Goal: Transaction & Acquisition: Purchase product/service

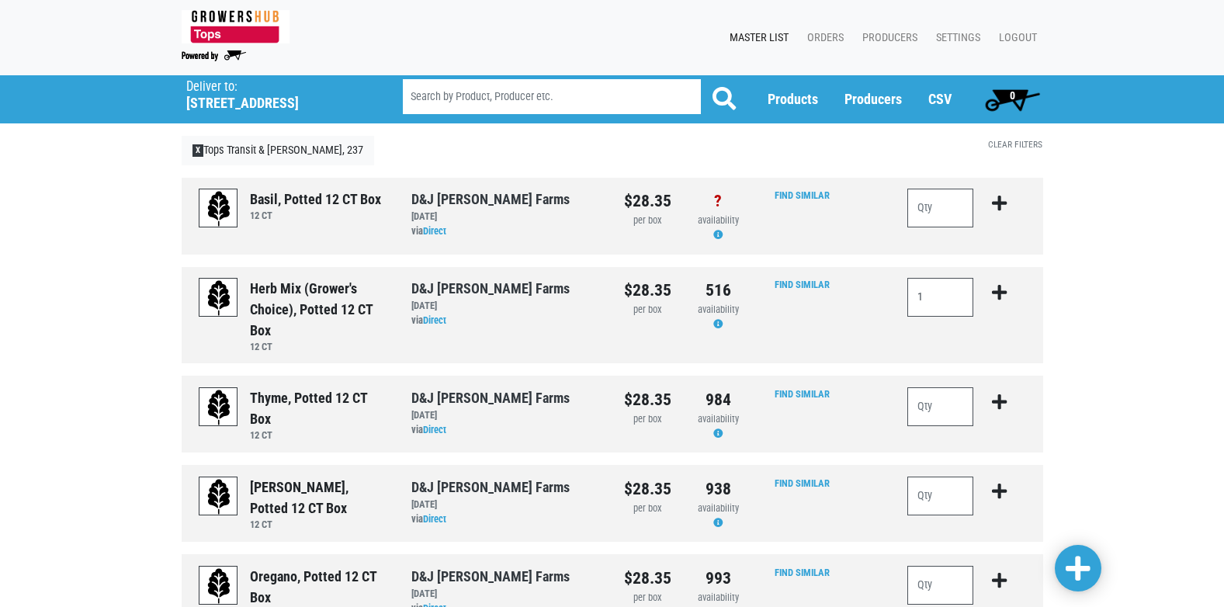
type input "1"
click at [999, 290] on icon "submit" at bounding box center [999, 292] width 15 height 17
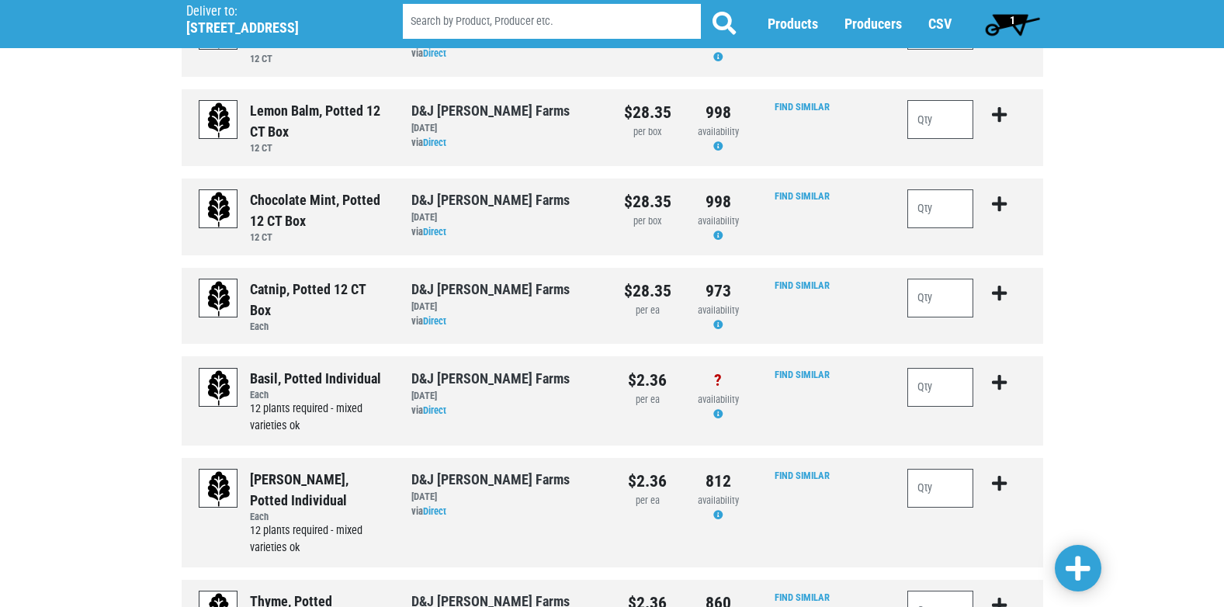
scroll to position [1397, 0]
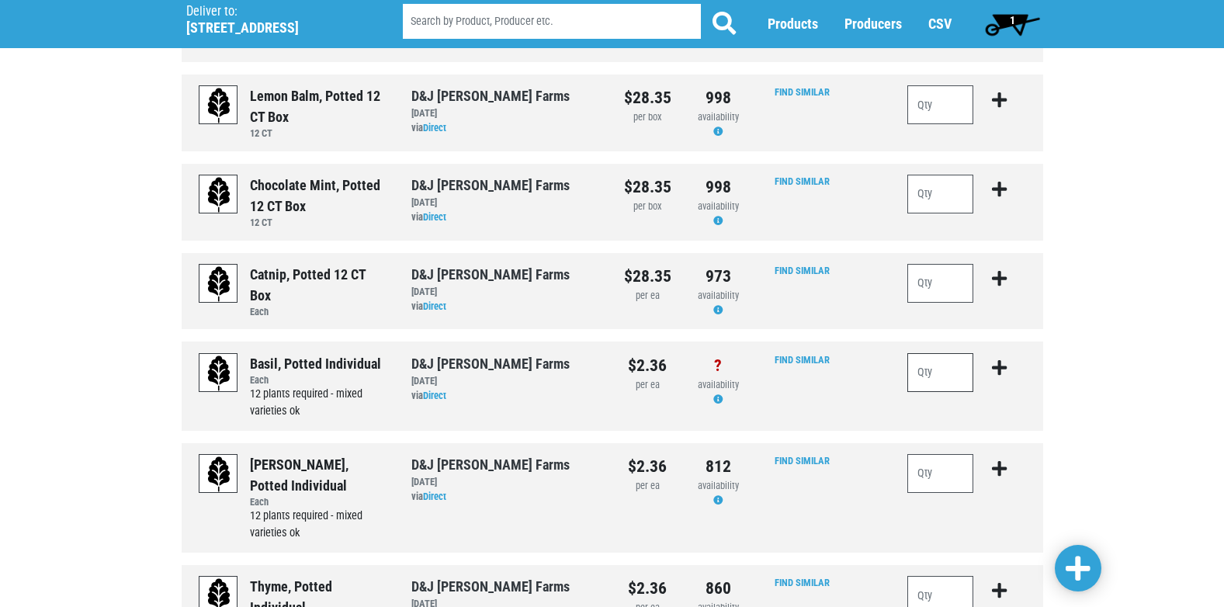
click at [940, 376] on input "number" at bounding box center [940, 372] width 67 height 39
type input "36"
click at [1003, 368] on icon "submit" at bounding box center [999, 367] width 15 height 17
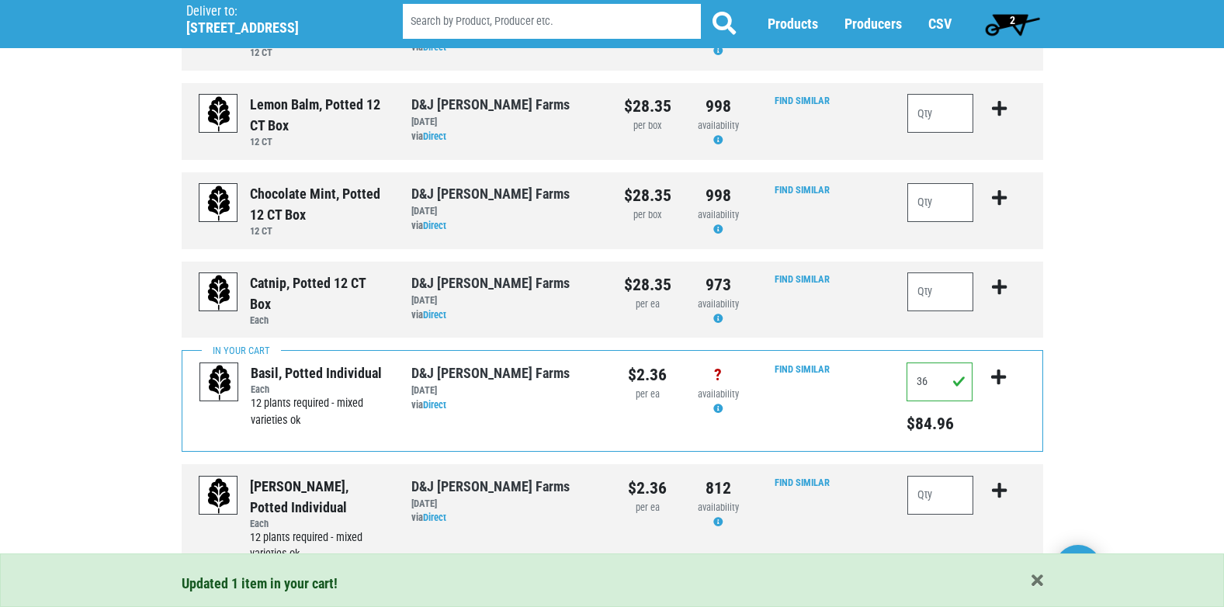
scroll to position [853, 0]
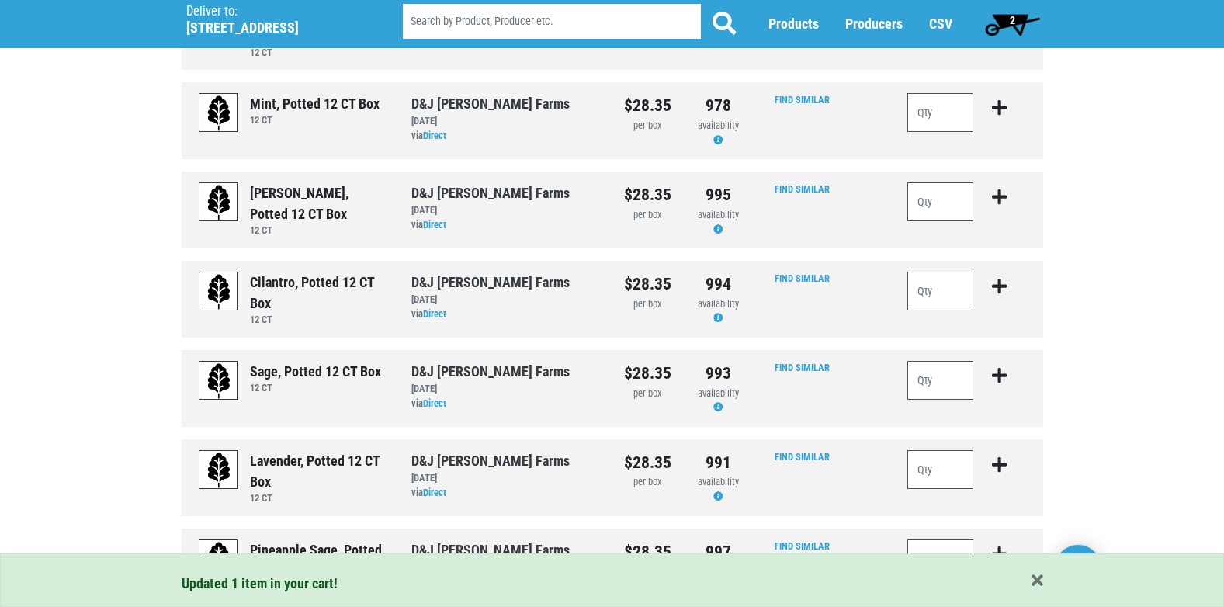
drag, startPoint x: 1017, startPoint y: 25, endPoint x: 978, endPoint y: 34, distance: 39.9
click at [1015, 25] on span "2" at bounding box center [1012, 24] width 69 height 31
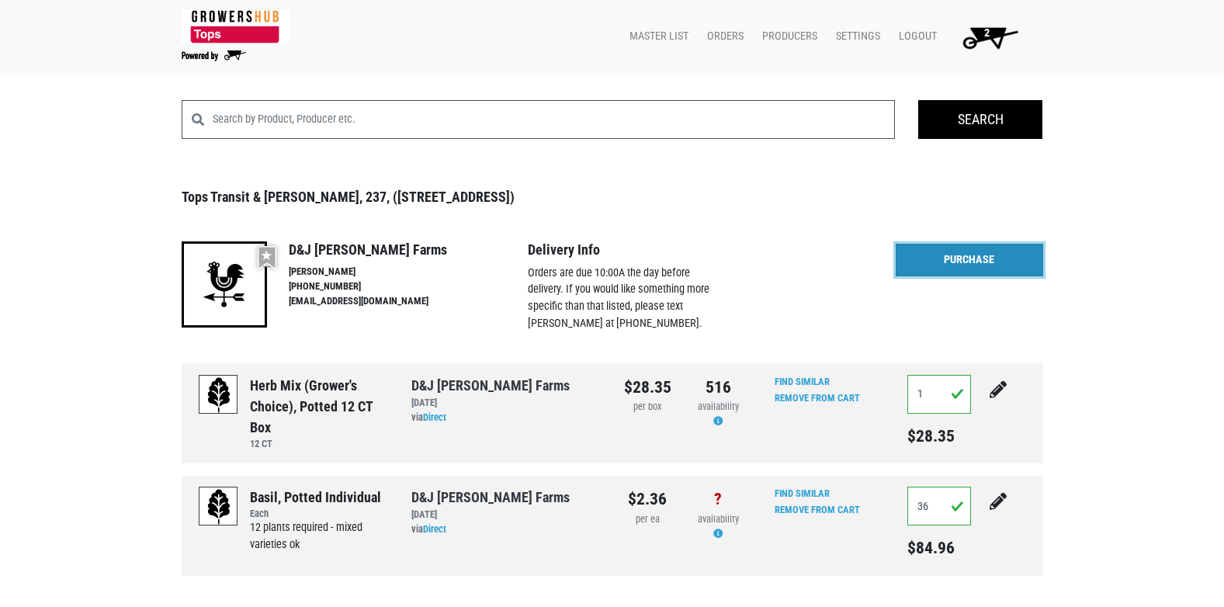
click at [985, 263] on link "Purchase" at bounding box center [968, 260] width 147 height 33
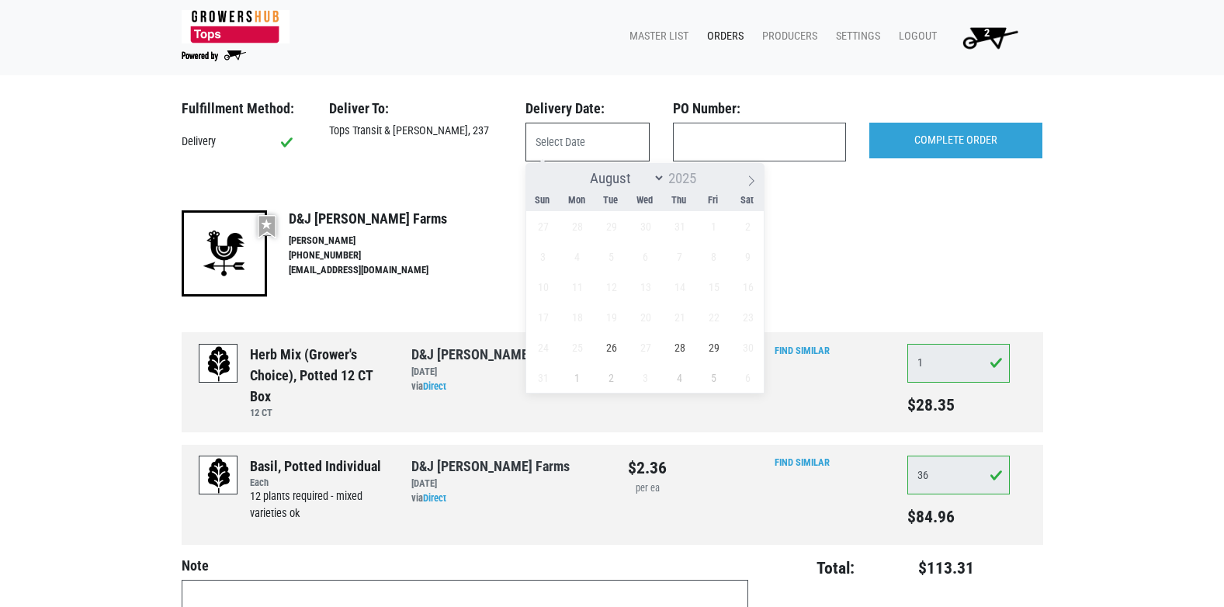
click at [548, 140] on input "text" at bounding box center [587, 142] width 124 height 39
click at [614, 341] on span "26" at bounding box center [611, 347] width 30 height 30
type input "[DATE]"
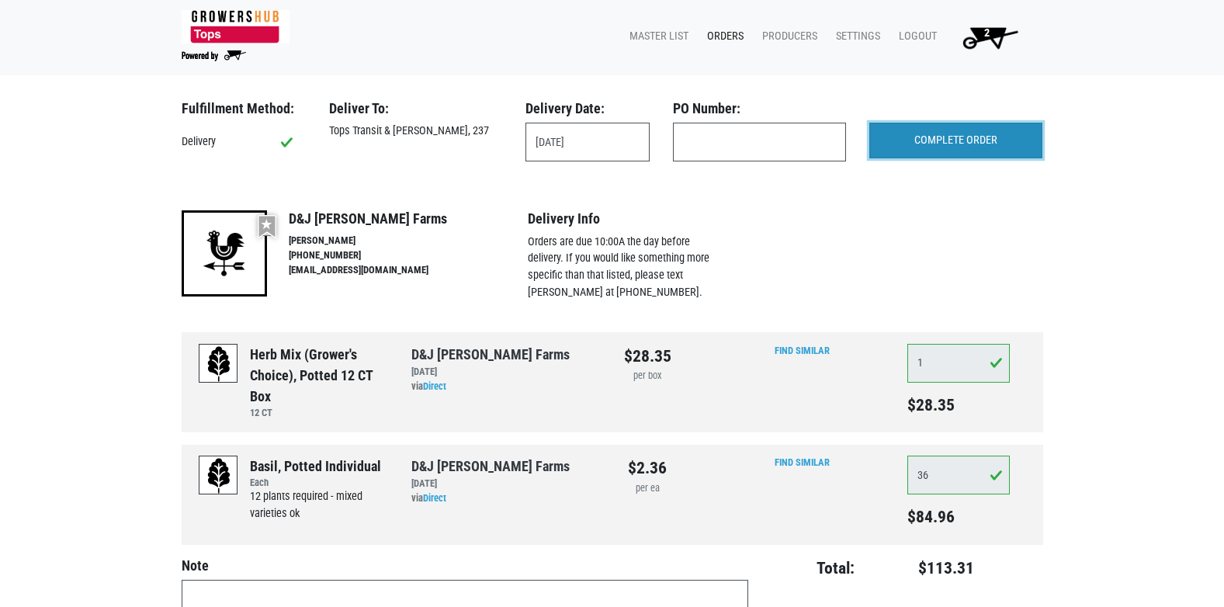
click at [922, 139] on input "COMPLETE ORDER" at bounding box center [955, 141] width 173 height 36
